Goal: Task Accomplishment & Management: Manage account settings

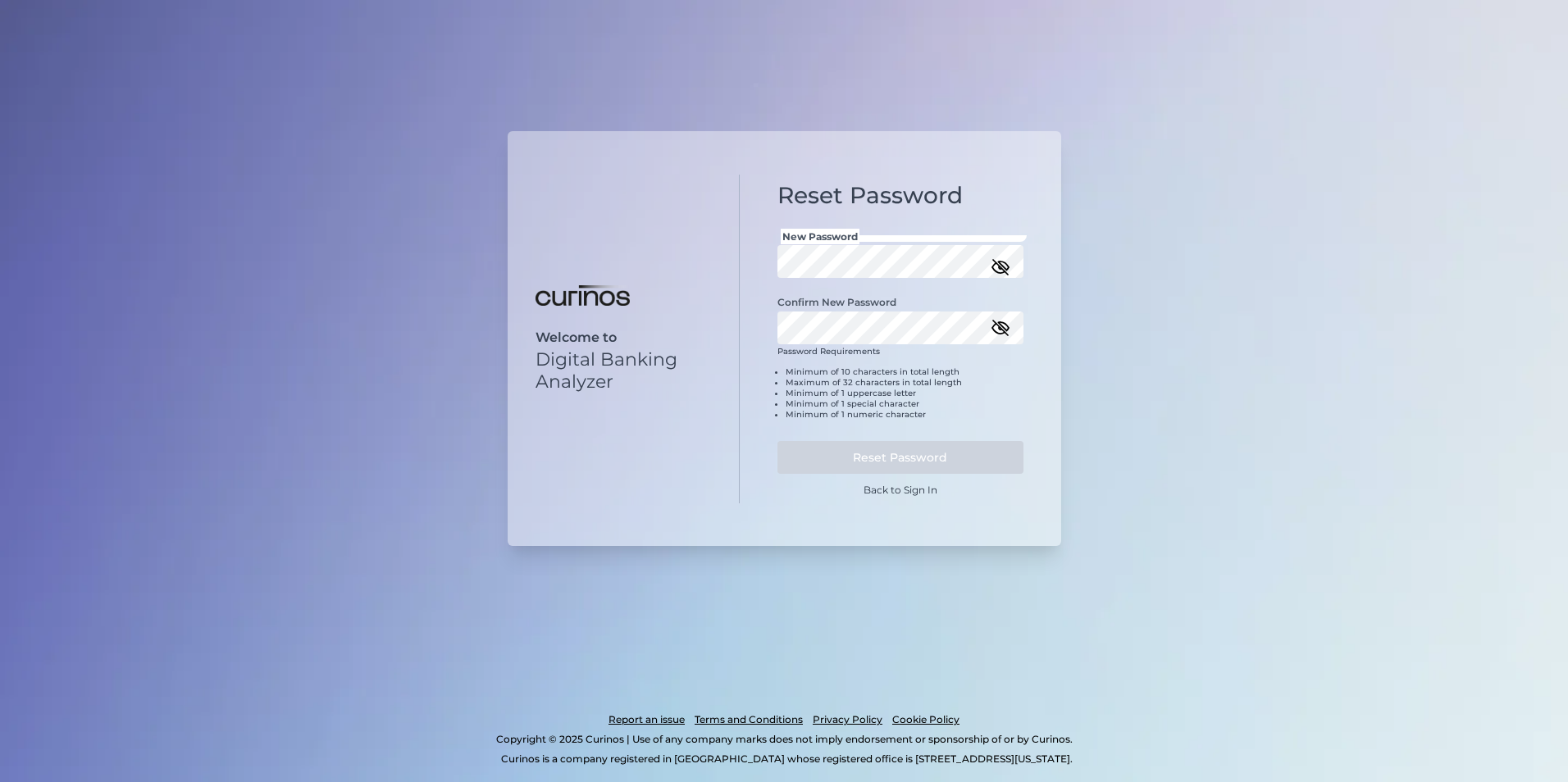
click at [773, 265] on icon "button" at bounding box center [1000, 267] width 19 height 19
click at [763, 263] on div "Reset Password New Password Confirm New Password Password Requirements Minimum …" at bounding box center [900, 339] width 321 height 329
click at [773, 460] on button "Reset Password" at bounding box center [900, 457] width 246 height 33
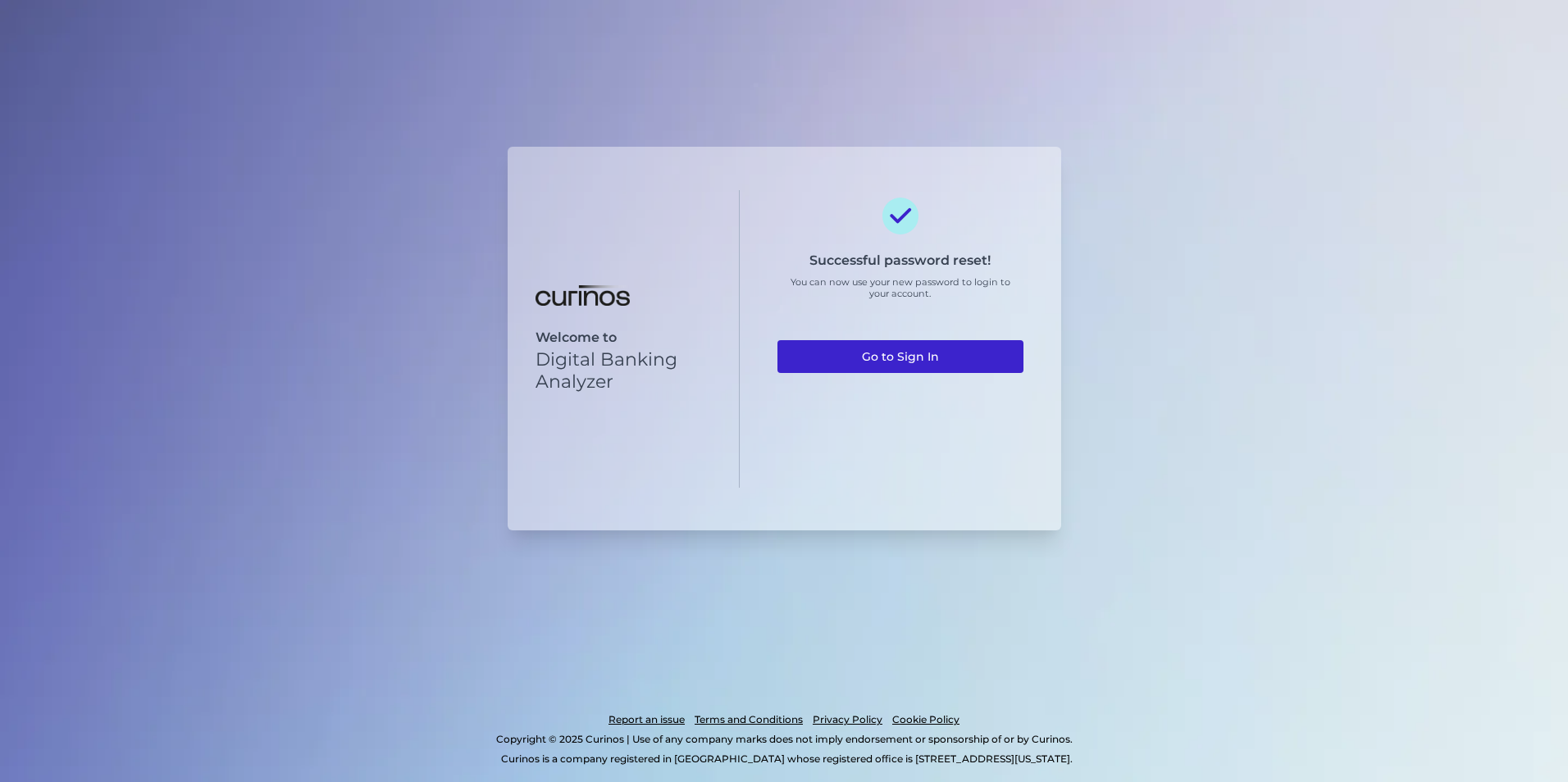
click at [773, 353] on link "Go to Sign In" at bounding box center [900, 356] width 246 height 33
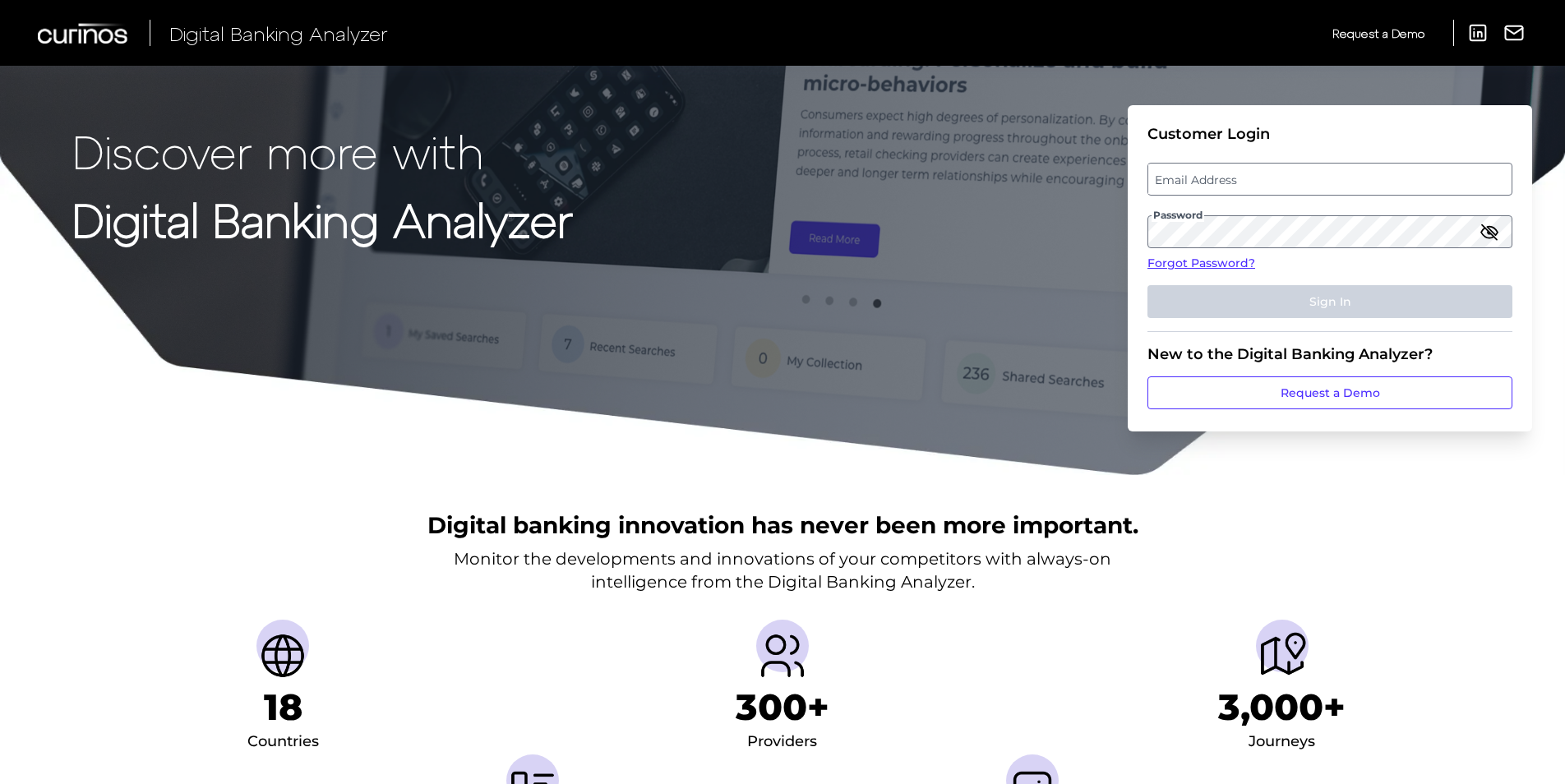
click at [1210, 178] on label "Email Address" at bounding box center [1330, 179] width 362 height 30
click at [1210, 178] on input "email" at bounding box center [1330, 179] width 365 height 33
click at [1494, 228] on icon "button" at bounding box center [1489, 232] width 16 height 12
click at [1264, 182] on label "Email Address" at bounding box center [1330, 179] width 362 height 30
click at [1264, 182] on input "email" at bounding box center [1330, 179] width 365 height 33
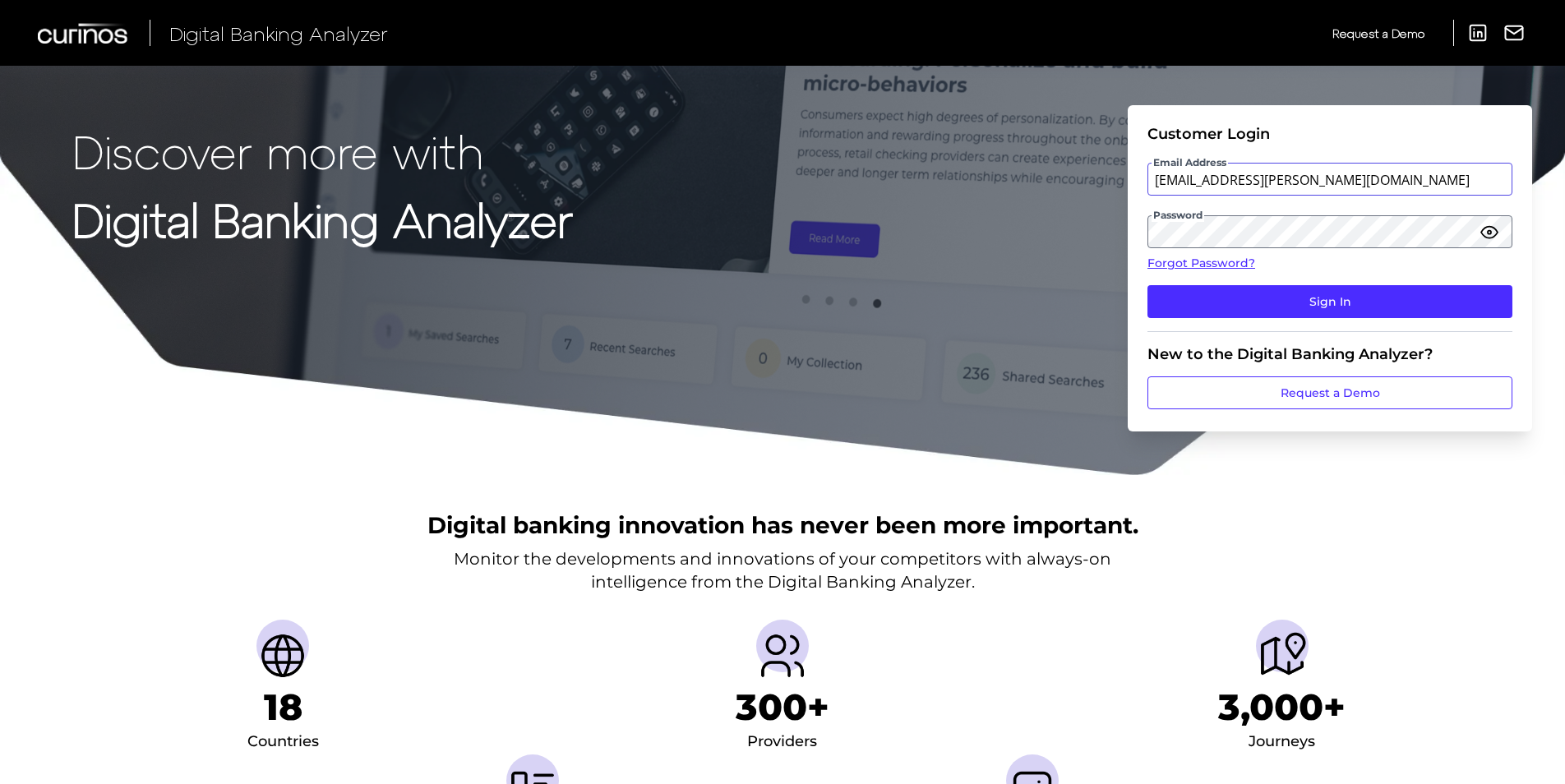
type input "vic.cuvo@curinos.com"
click at [1147, 285] on button "Sign In" at bounding box center [1330, 301] width 365 height 33
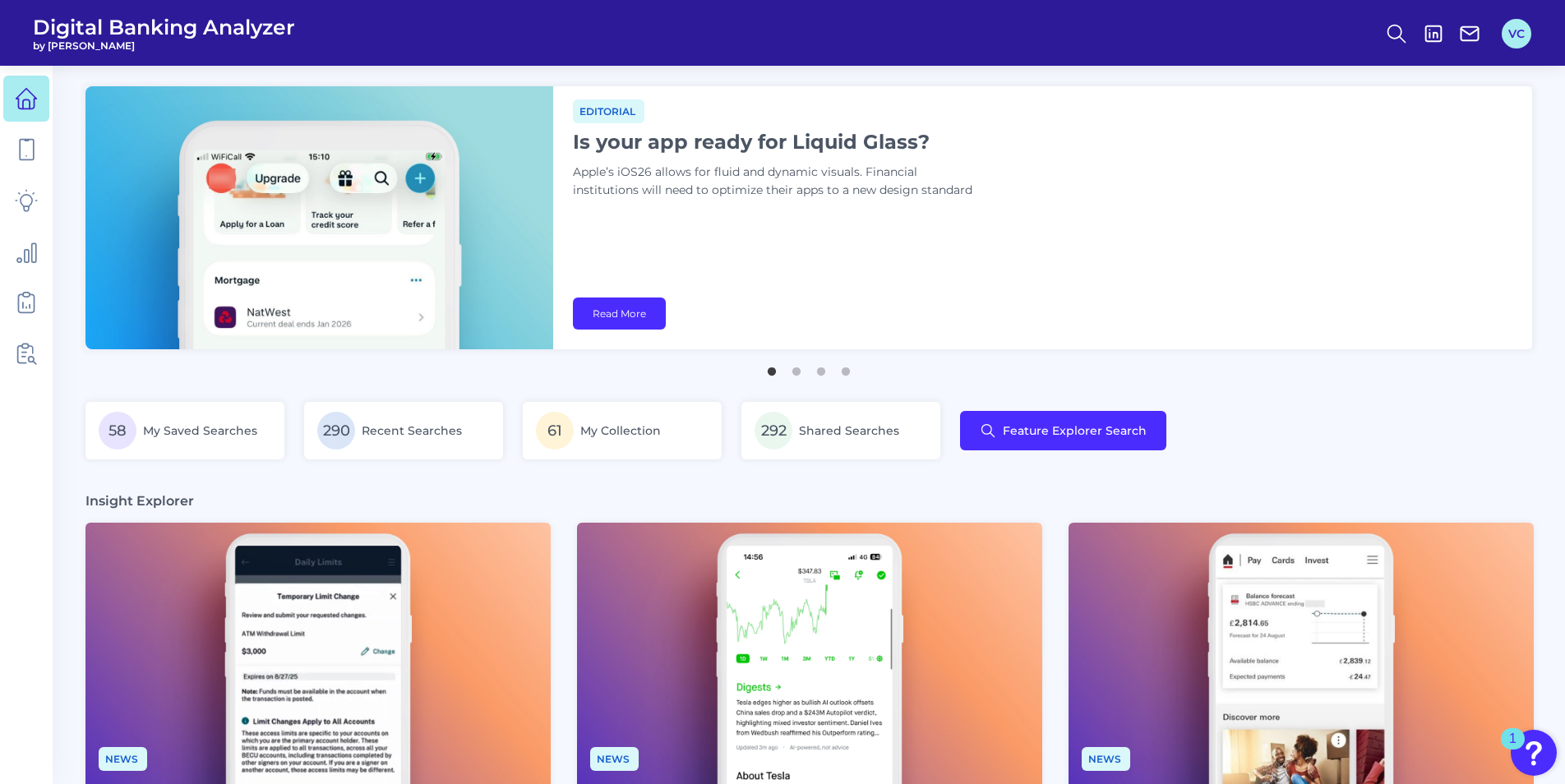
click at [1510, 31] on button "VC" at bounding box center [1516, 33] width 30 height 30
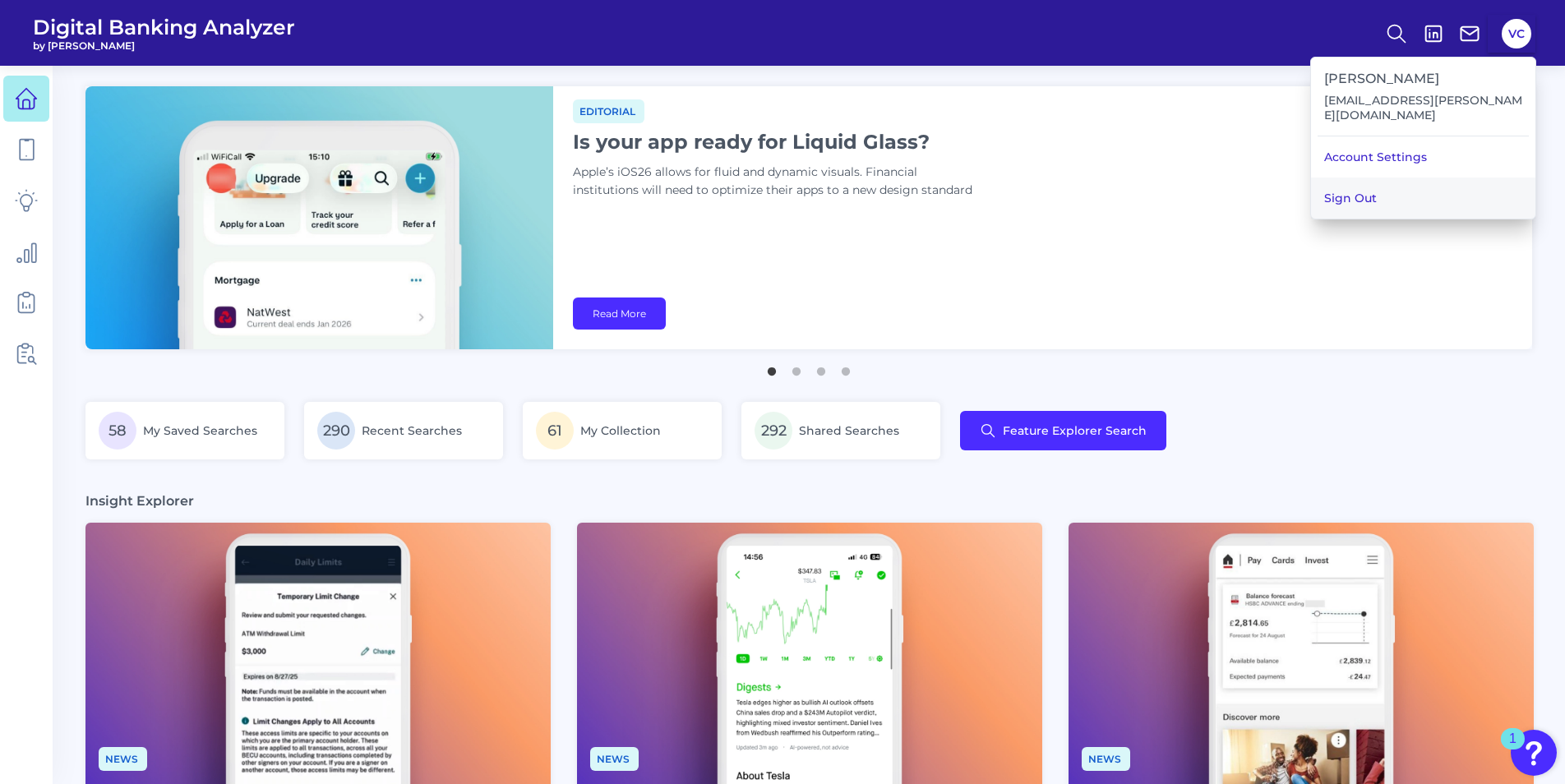
click at [1430, 180] on button "Sign Out" at bounding box center [1423, 198] width 224 height 41
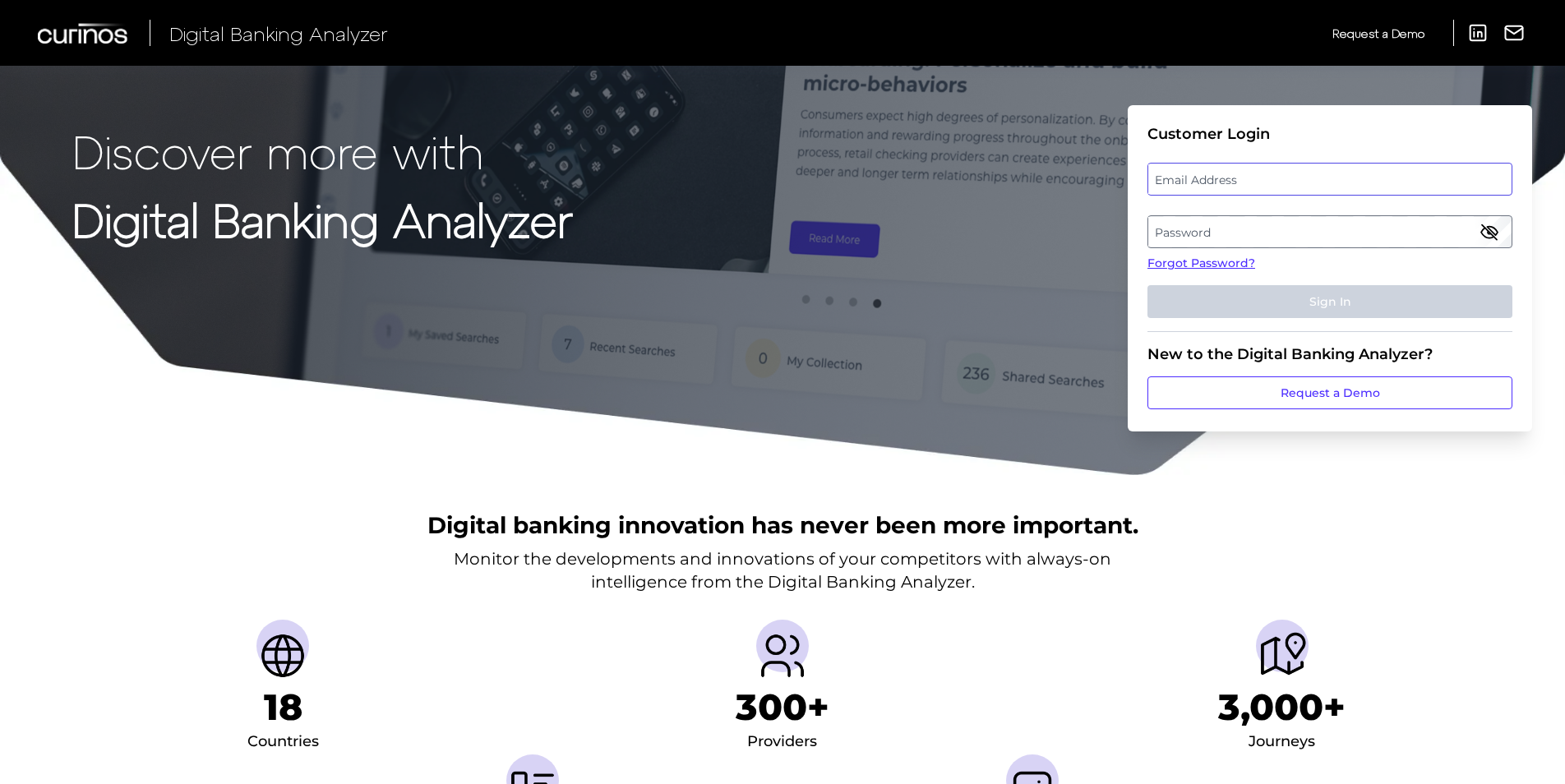
type input "vic.cuvo@curinos.com"
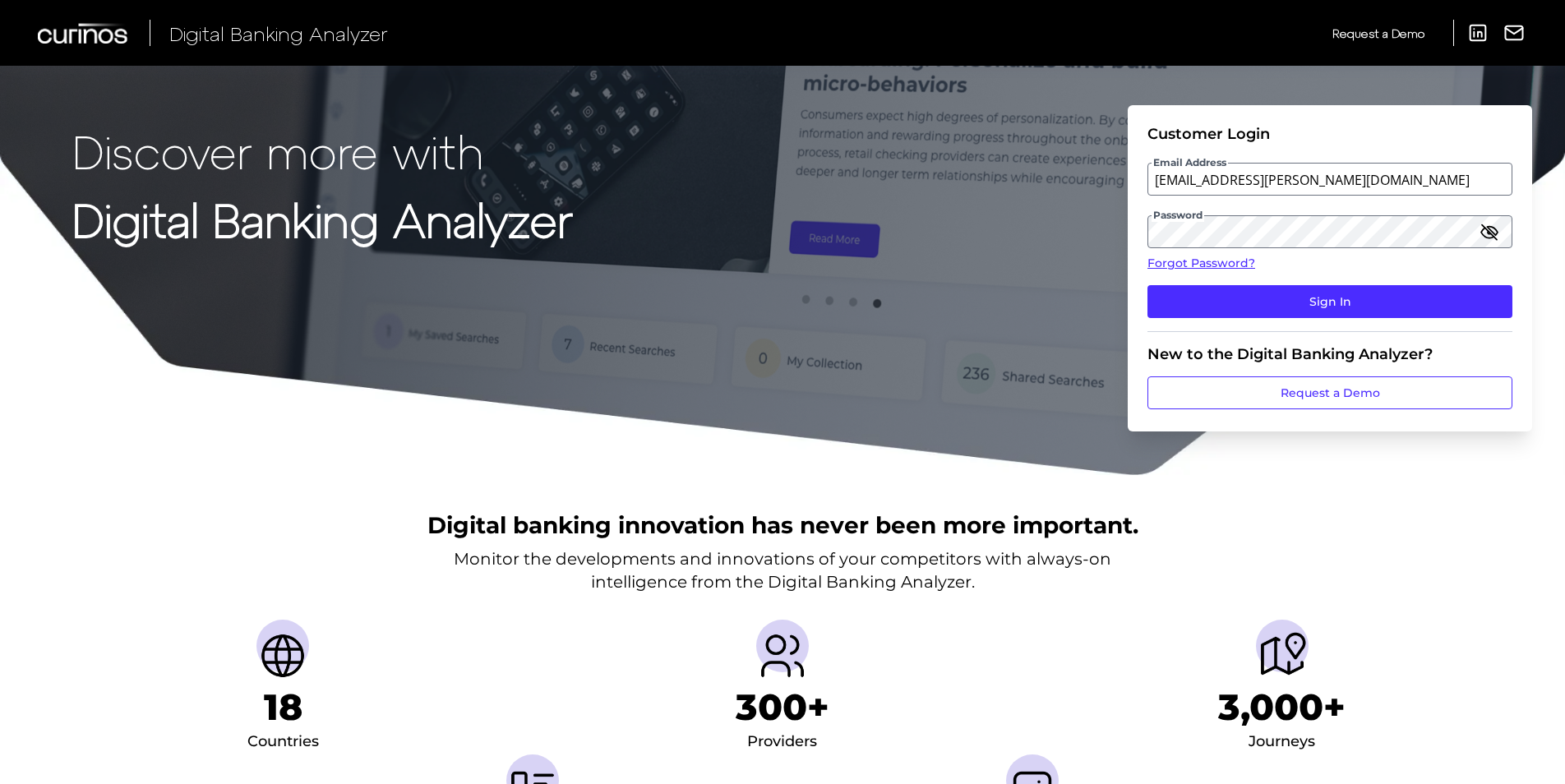
click at [1334, 475] on div at bounding box center [782, 477] width 1565 height 3
